Goal: Check status: Check status

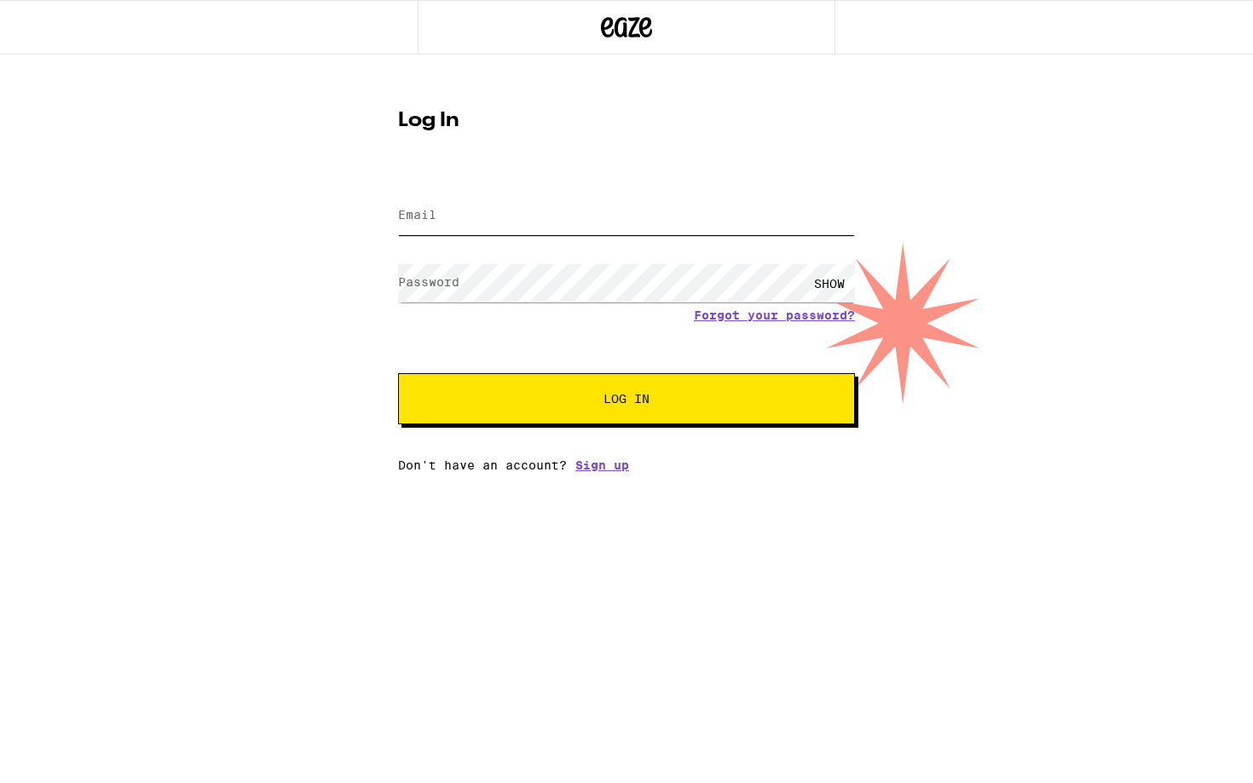
click at [551, 221] on input "Email" at bounding box center [626, 216] width 457 height 38
type input "[EMAIL_ADDRESS][DOMAIN_NAME]"
click at [398, 373] on button "Log In" at bounding box center [626, 398] width 457 height 51
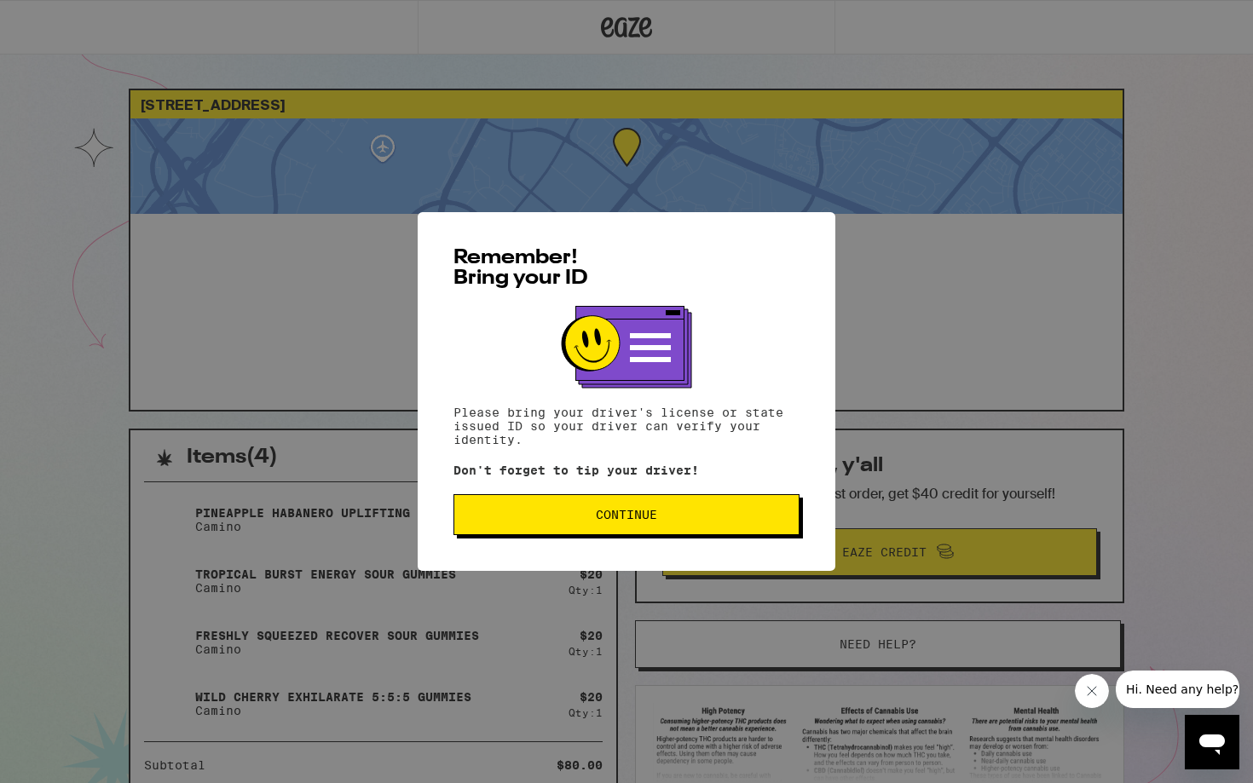
click at [667, 511] on button "Continue" at bounding box center [626, 514] width 346 height 41
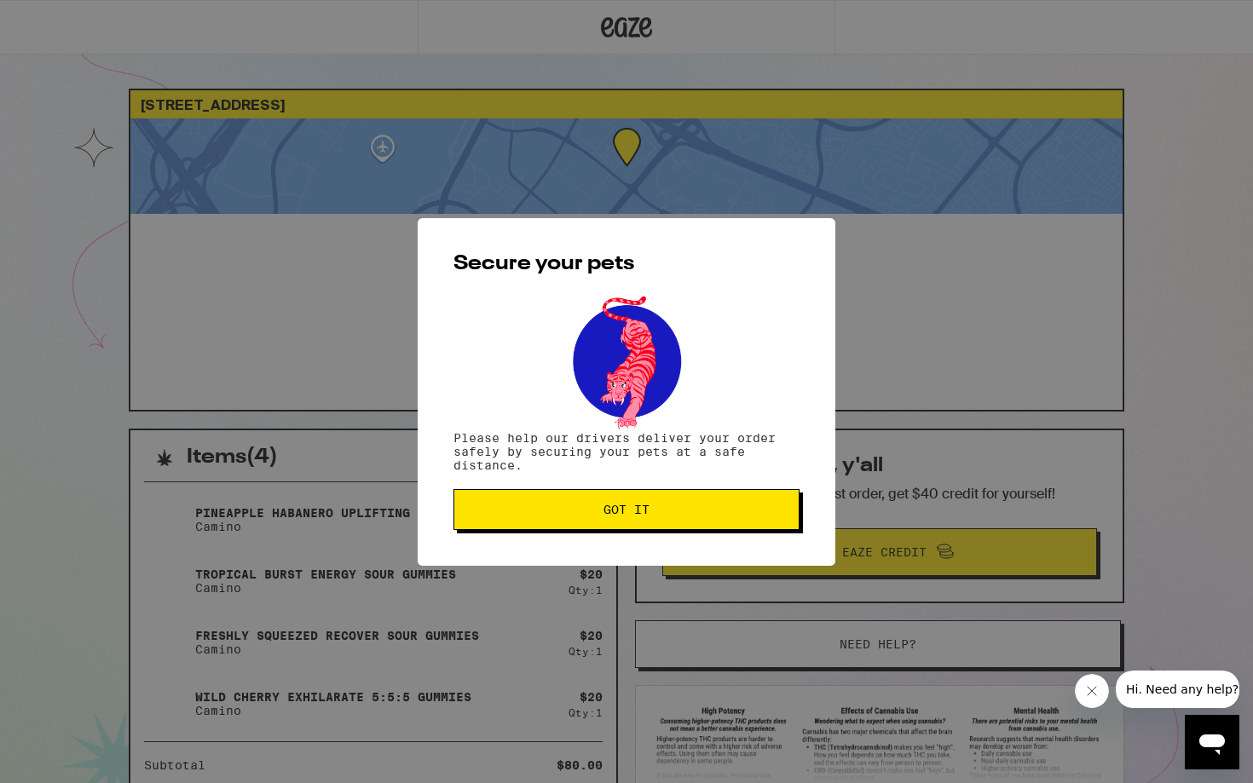
click at [667, 511] on span "Got it" at bounding box center [626, 510] width 317 height 12
